Goal: Information Seeking & Learning: Learn about a topic

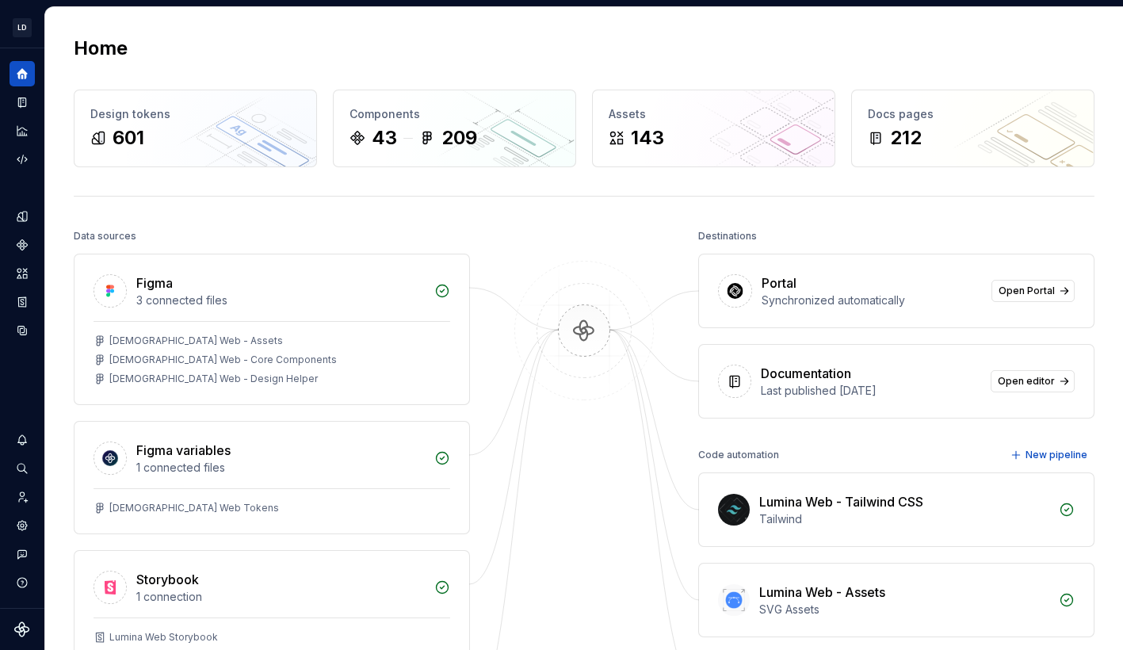
click at [534, 223] on div "Home Design tokens 601 Components 43 209 Assets 143 Docs pages 212 Data sources…" at bounding box center [583, 426] width 1077 height 838
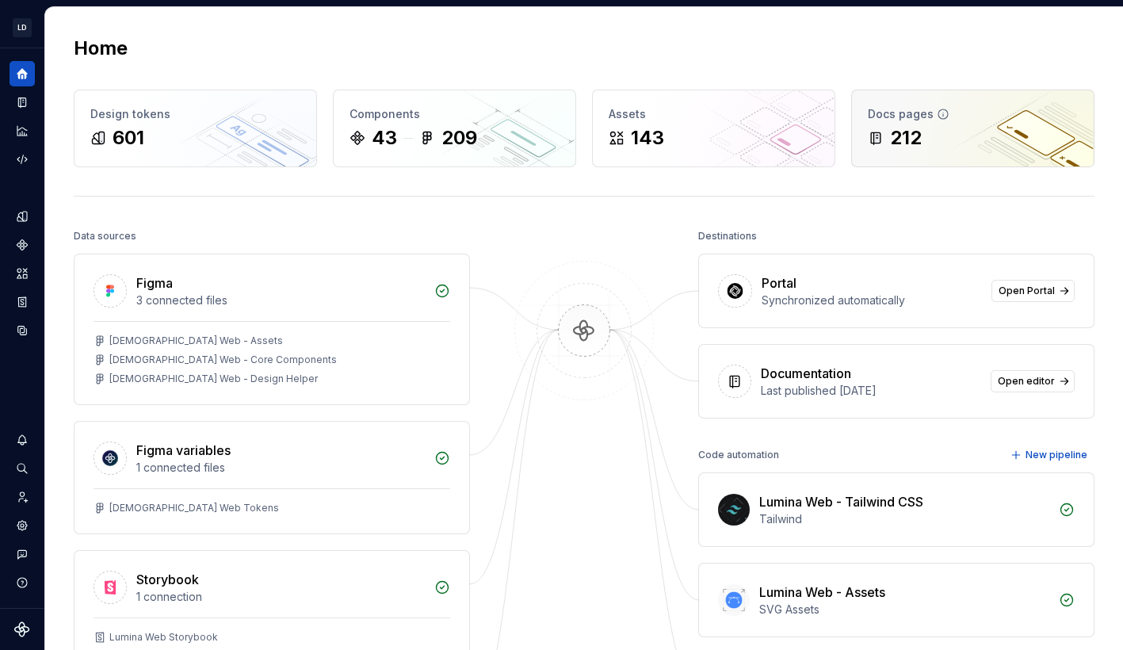
click at [967, 130] on div "212" at bounding box center [973, 137] width 210 height 25
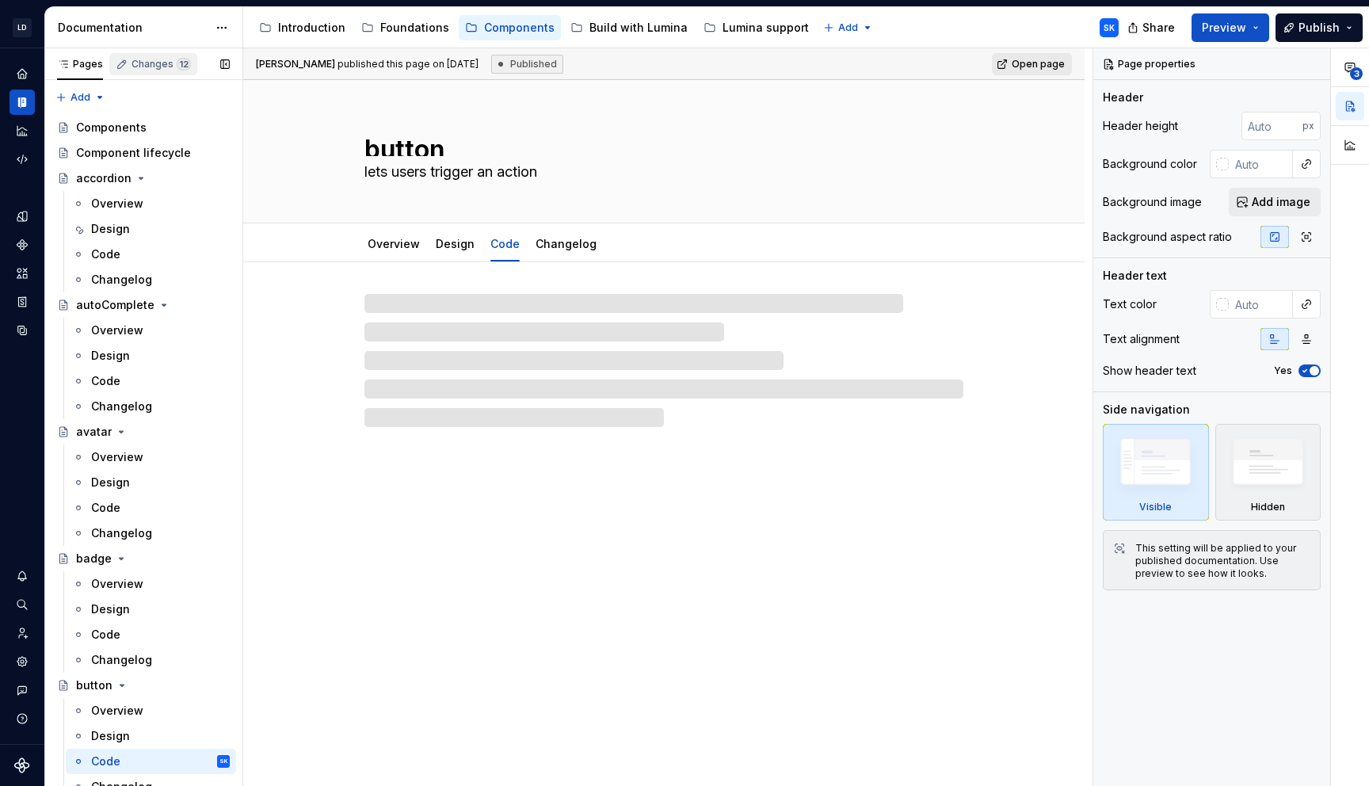
click at [167, 66] on div "Changes 12" at bounding box center [161, 64] width 59 height 13
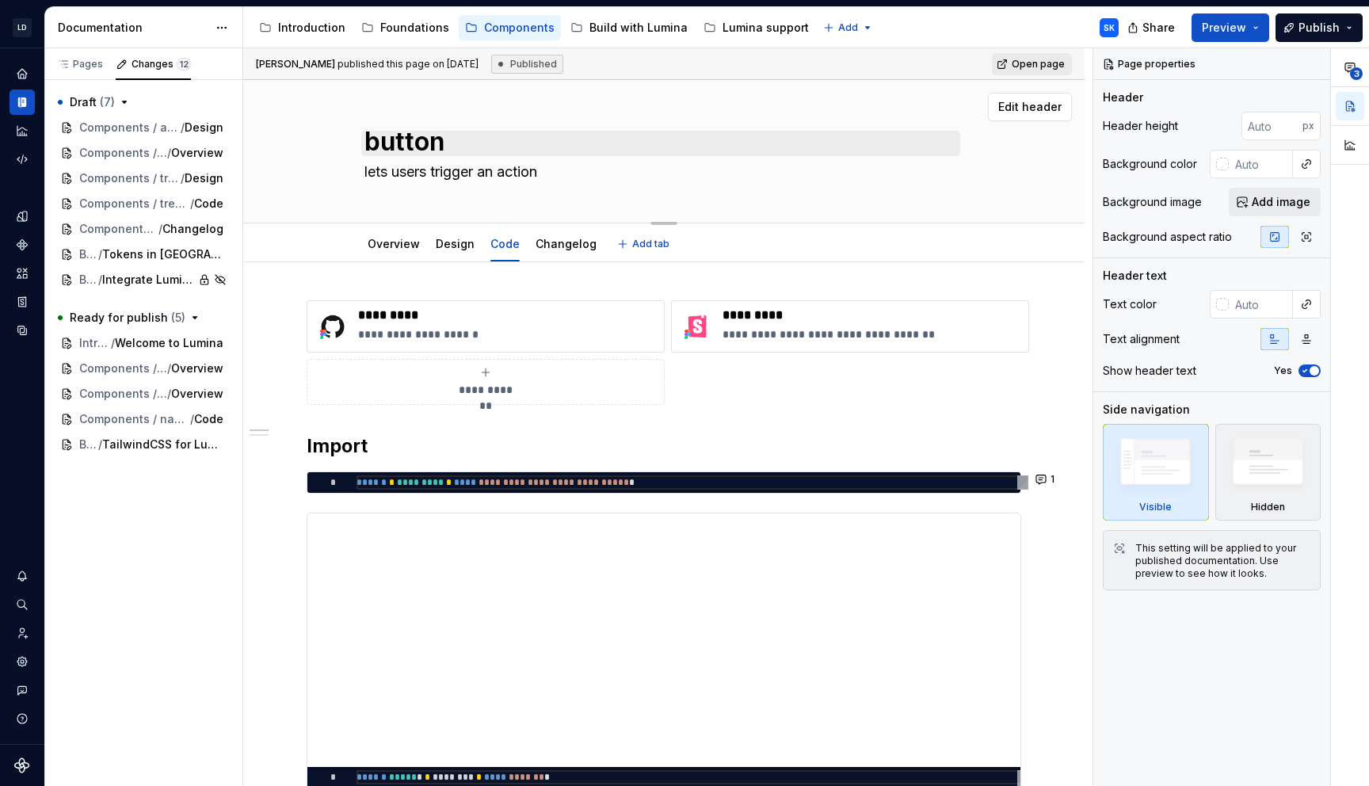
scroll to position [7, 0]
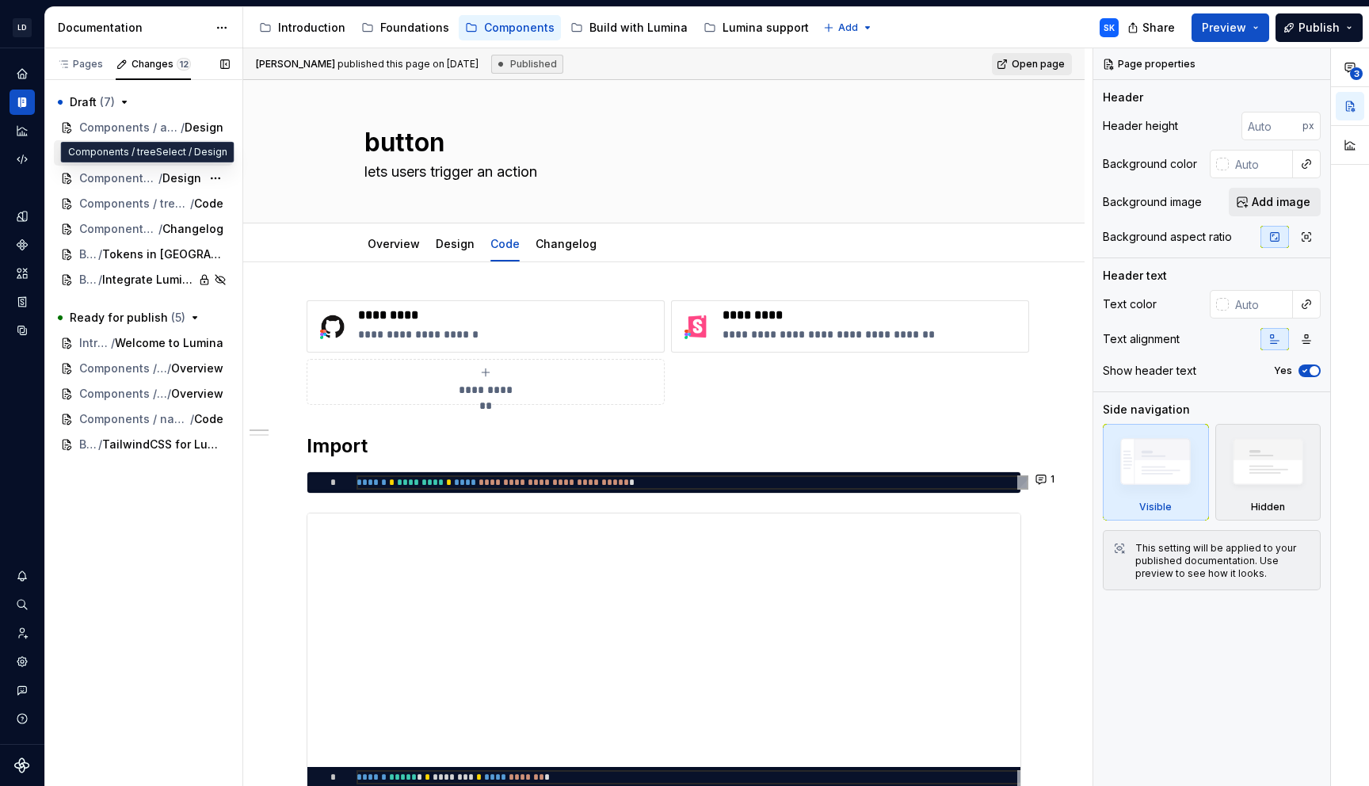
click at [171, 148] on span "Overview" at bounding box center [197, 153] width 52 height 16
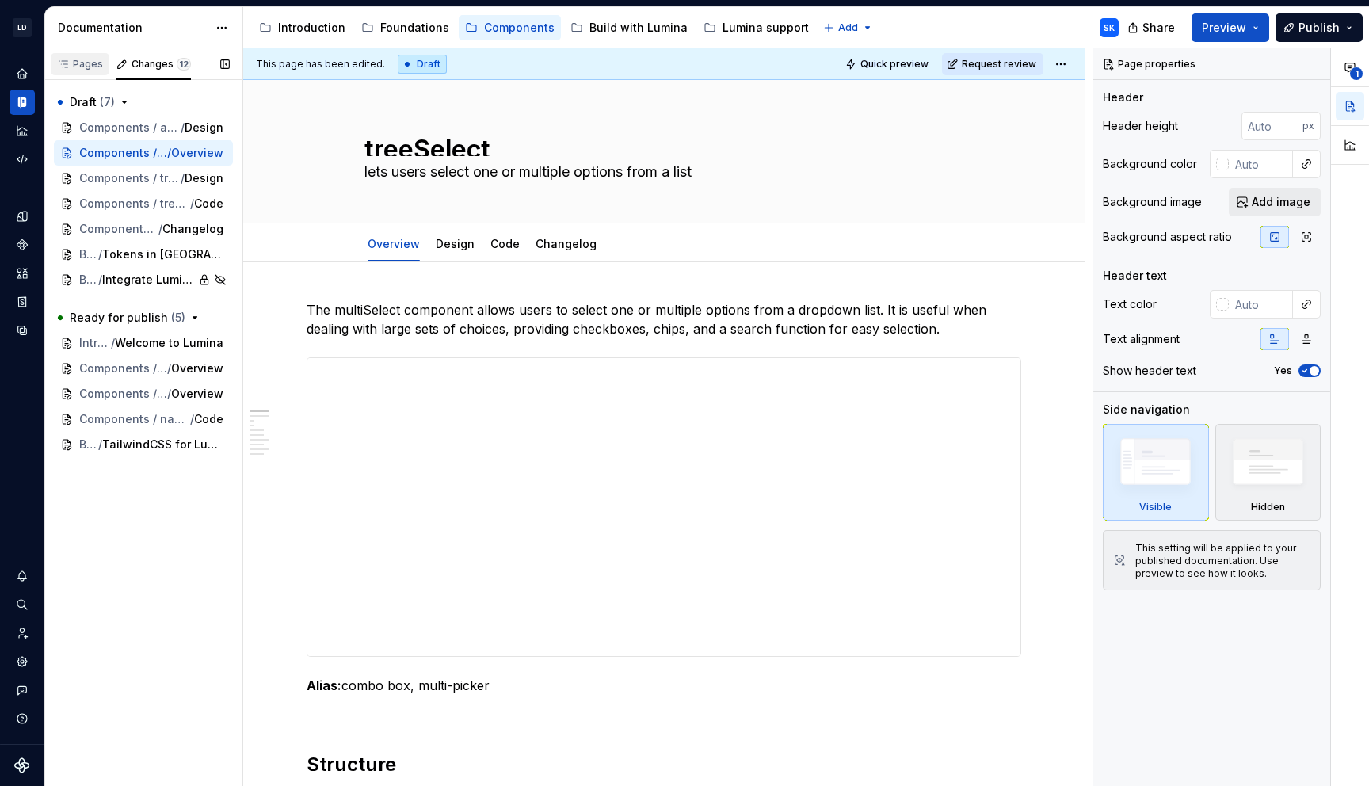
click at [105, 57] on div "Pages" at bounding box center [80, 64] width 59 height 22
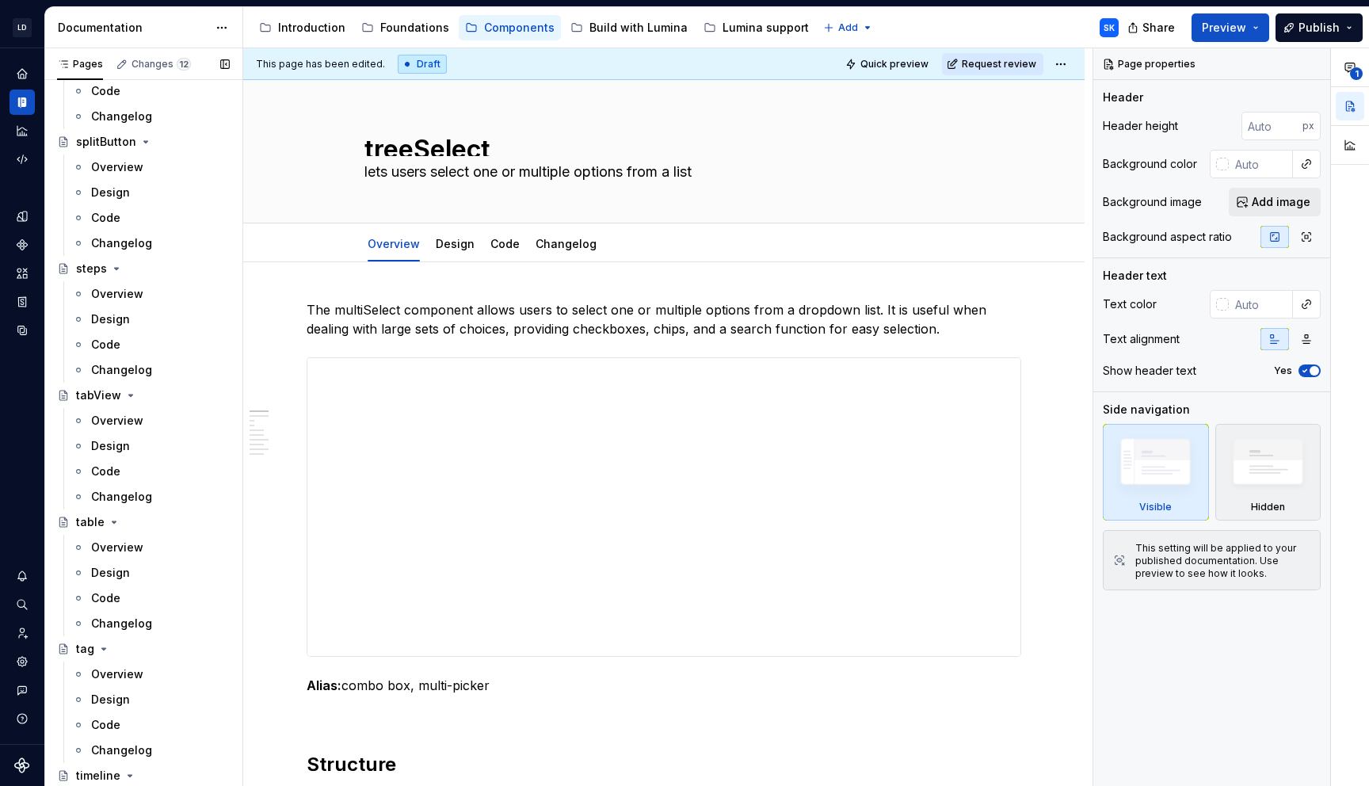
scroll to position [4700, 0]
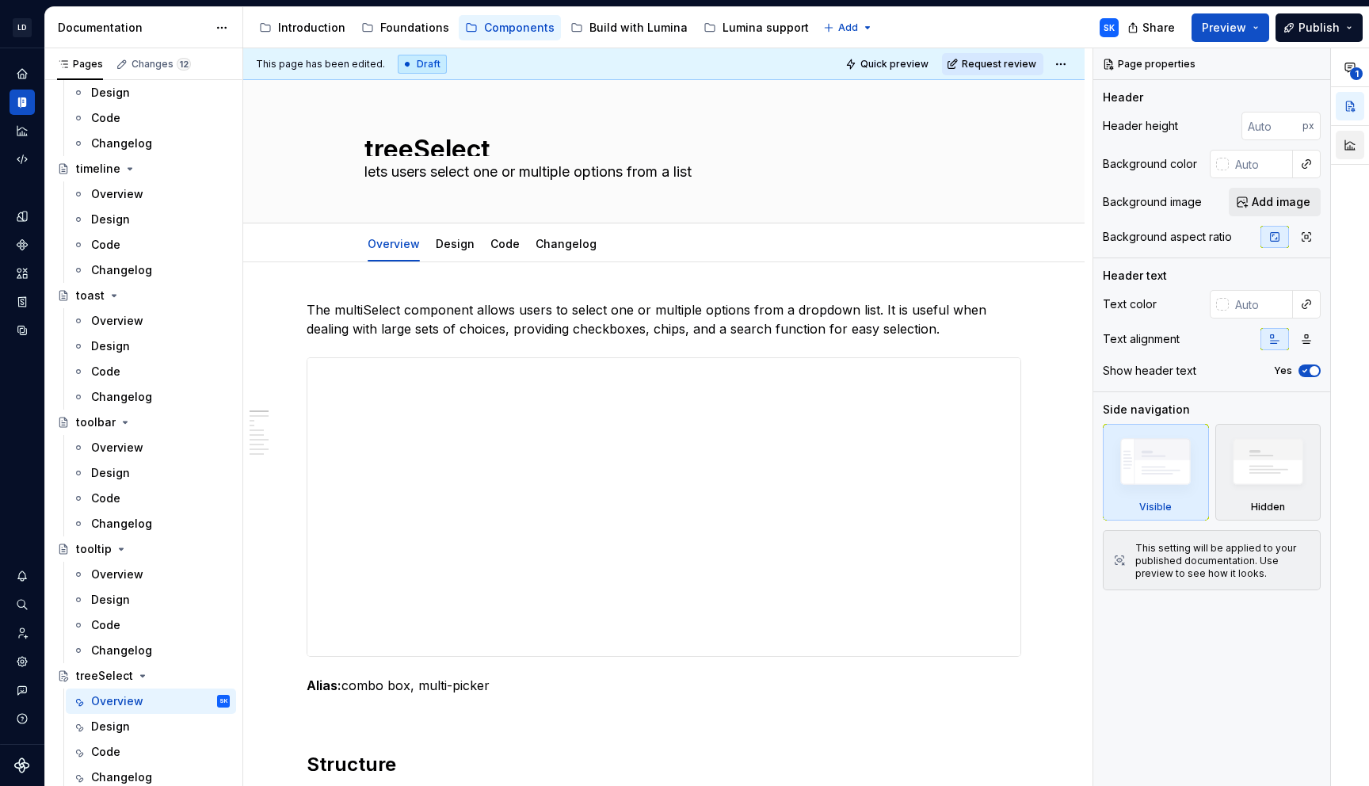
type textarea "*"
